Goal: Answer question/provide support: Share knowledge or assist other users

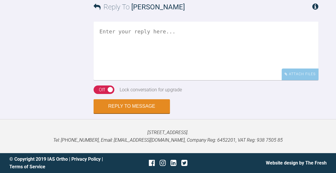
scroll to position [1889, 0]
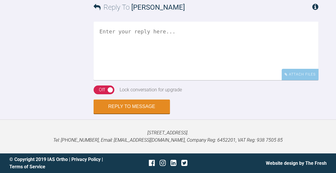
click at [199, 80] on textarea at bounding box center [205, 51] width 225 height 58
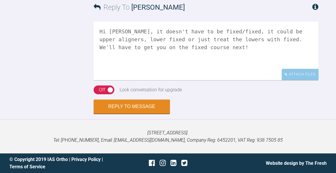
scroll to position [1989, 0]
click at [264, 52] on textarea "Hi Catie, it doesn't have to be fixed/fixed, it could be upper aligners, lower …" at bounding box center [205, 51] width 225 height 58
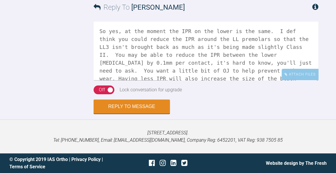
scroll to position [40, 0]
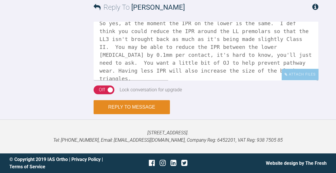
type textarea "Hi Catie, it doesn't have to be fixed/fixed, it could be upper aligners, lower …"
click at [148, 107] on button "Reply to Message" at bounding box center [131, 107] width 76 height 14
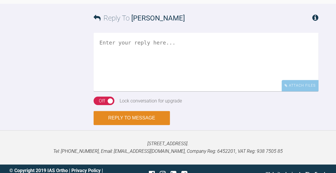
scroll to position [2091, 0]
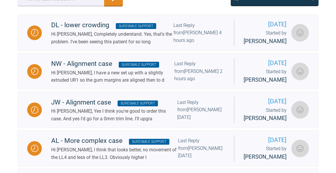
scroll to position [167, 0]
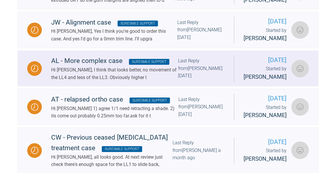
click at [162, 81] on div "Hi [PERSON_NAME], I think that looks better, no movement of the LL4 and less of…" at bounding box center [114, 73] width 127 height 15
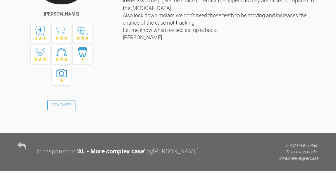
scroll to position [1851, 0]
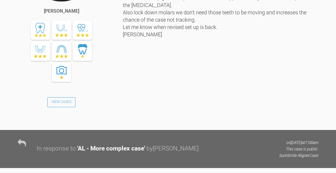
drag, startPoint x: 170, startPoint y: 79, endPoint x: 97, endPoint y: 79, distance: 73.0
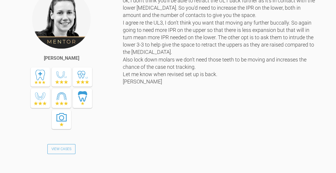
copy link "catiesherlock@googlemail.com"
drag, startPoint x: 132, startPoint y: 87, endPoint x: 98, endPoint y: 88, distance: 34.8
copy div "Mylespippa19+"
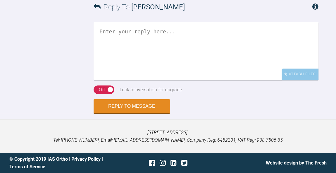
scroll to position [3821, 0]
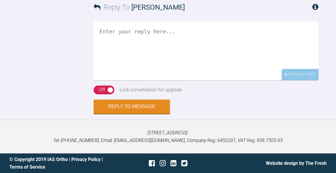
scroll to position [4033, 0]
click at [208, 80] on textarea at bounding box center [205, 51] width 225 height 58
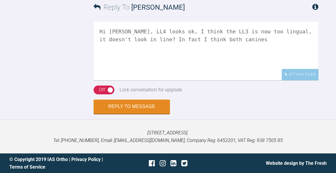
click at [313, 80] on textarea "Hi [PERSON_NAME], LL4 looks ok, I think the LL3 is now too lingual, it doesn't …" at bounding box center [205, 51] width 225 height 58
click at [230, 80] on textarea "Hi [PERSON_NAME], LL4 looks ok, I think the LL3 is now too lingual, it doesn't …" at bounding box center [205, 51] width 225 height 58
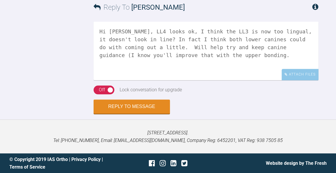
scroll to position [4124, 0]
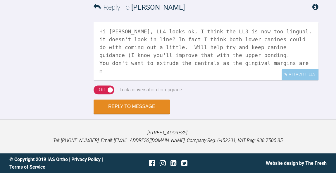
click at [165, 54] on textarea "Hi [PERSON_NAME], LL4 looks ok, I think the LL3 is now too lingual, it doesn't …" at bounding box center [205, 51] width 225 height 58
click at [156, 55] on textarea "Hi [PERSON_NAME], LL4 looks ok, I think the LL3 is now too lingual, it doesn't …" at bounding box center [205, 51] width 225 height 58
click at [276, 56] on textarea "Hi [PERSON_NAME], LL4 looks ok, I think the LL3 is now too lingual, it doesn't …" at bounding box center [205, 51] width 225 height 58
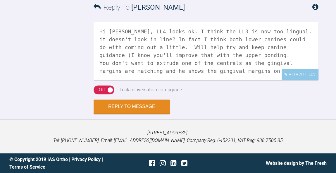
click at [249, 53] on textarea "Hi [PERSON_NAME], LL4 looks ok, I think the LL3 is now too lingual, it doesn't …" at bounding box center [205, 51] width 225 height 58
click at [250, 54] on textarea "Hi [PERSON_NAME], LL4 looks ok, I think the LL3 is now too lingual, it doesn't …" at bounding box center [205, 51] width 225 height 58
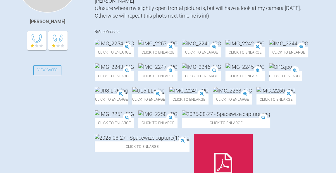
scroll to position [206, 0]
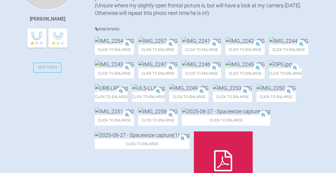
click at [225, 44] on img at bounding box center [244, 40] width 39 height 7
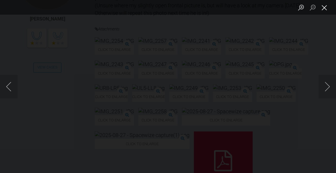
click at [325, 10] on button "Close lightbox" at bounding box center [324, 7] width 12 height 10
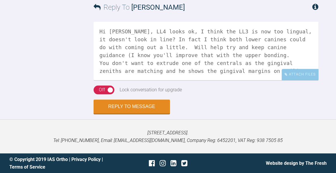
scroll to position [4124, 0]
drag, startPoint x: 175, startPoint y: 62, endPoint x: 98, endPoint y: 56, distance: 77.0
click at [98, 56] on textarea "Hi Catie, LL4 looks ok, I think the LL3 is now too lingual, it doesn't look in …" at bounding box center [205, 51] width 225 height 58
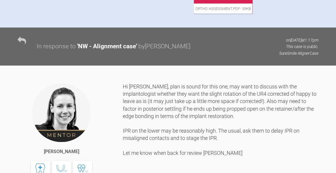
scroll to position [401, 0]
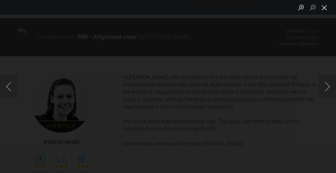
click at [325, 10] on button "Close lightbox" at bounding box center [324, 7] width 12 height 10
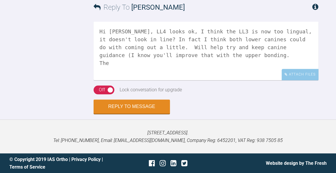
scroll to position [4124, 0]
click at [131, 55] on textarea "Hi Catie, LL4 looks ok, I think the LL3 is now too lingual, it doesn't look in …" at bounding box center [205, 51] width 225 height 58
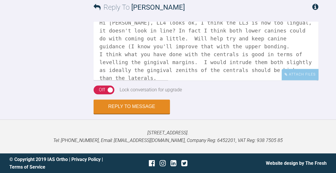
scroll to position [16, 0]
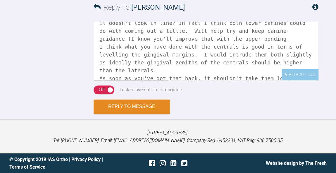
click at [128, 74] on textarea "Hi Catie, LL4 looks ok, I think the LL3 is now too lingual, it doesn't look in …" at bounding box center [205, 51] width 225 height 58
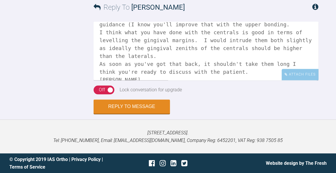
scroll to position [30, 0]
click at [230, 51] on textarea "Hi Catie, LL4 looks ok, I think the LL3 is now too lingual, it doesn't look in …" at bounding box center [205, 51] width 225 height 58
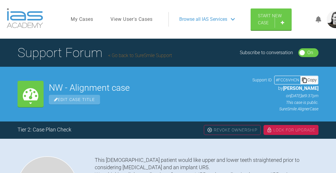
scroll to position [4124, 0]
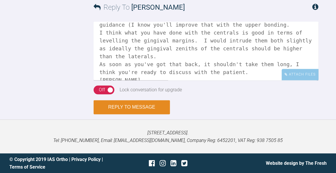
type textarea "Hi Catie, LL4 looks ok, I think the LL3 is now too lingual, it doesn't look in …"
click at [143, 108] on button "Reply to Message" at bounding box center [131, 107] width 76 height 14
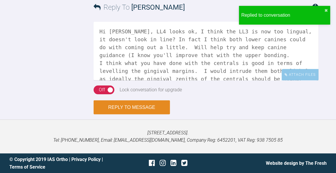
scroll to position [4225, 0]
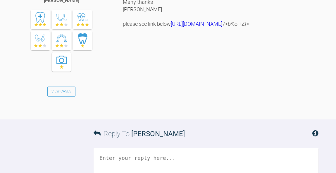
scroll to position [1304, 0]
click at [200, 27] on link "[URL][DOMAIN_NAME]" at bounding box center [196, 24] width 51 height 6
drag, startPoint x: 123, startPoint y: 108, endPoint x: 152, endPoint y: 108, distance: 28.3
click at [152, 108] on div "Hi [PERSON_NAME], Apologies for the delay getting back to you but I was away fo…" at bounding box center [220, 21] width 195 height 179
copy div "7>b%oi+Z{>"
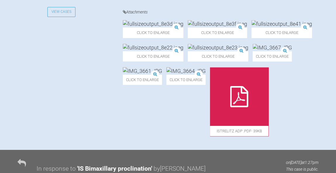
scroll to position [304, 0]
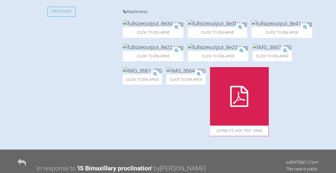
click at [154, 27] on img at bounding box center [153, 23] width 60 height 7
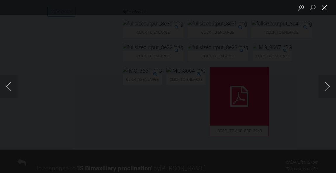
click at [325, 8] on button "Close lightbox" at bounding box center [324, 7] width 12 height 10
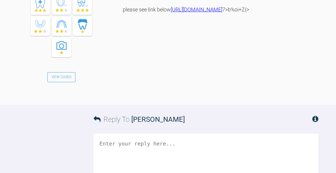
scroll to position [1435, 0]
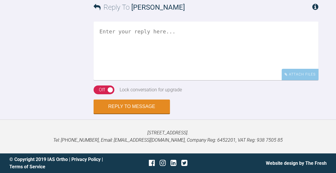
click at [187, 80] on textarea at bounding box center [205, 51] width 225 height 58
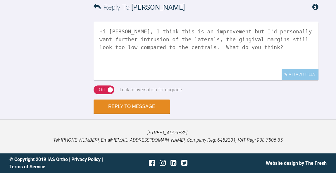
click at [288, 80] on textarea "Hi [PERSON_NAME], I think this is an improvement but I'd personally want furthe…" at bounding box center [205, 51] width 225 height 58
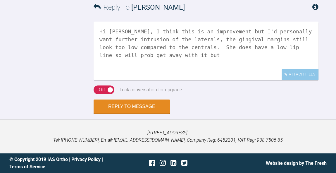
click at [117, 80] on textarea "Hi [PERSON_NAME], I think this is an improvement but I'd personally want furthe…" at bounding box center [205, 51] width 225 height 58
click at [172, 80] on textarea "Hi [PERSON_NAME], I think this is an improvement but I'd personally want furthe…" at bounding box center [205, 51] width 225 height 58
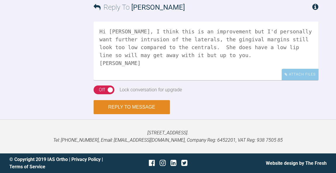
type textarea "Hi [PERSON_NAME], I think this is an improvement but I'd personally want furthe…"
click at [143, 114] on button "Reply to Message" at bounding box center [131, 107] width 76 height 14
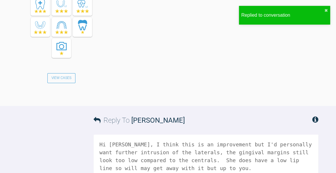
scroll to position [1584, 0]
